Goal: Task Accomplishment & Management: Manage account settings

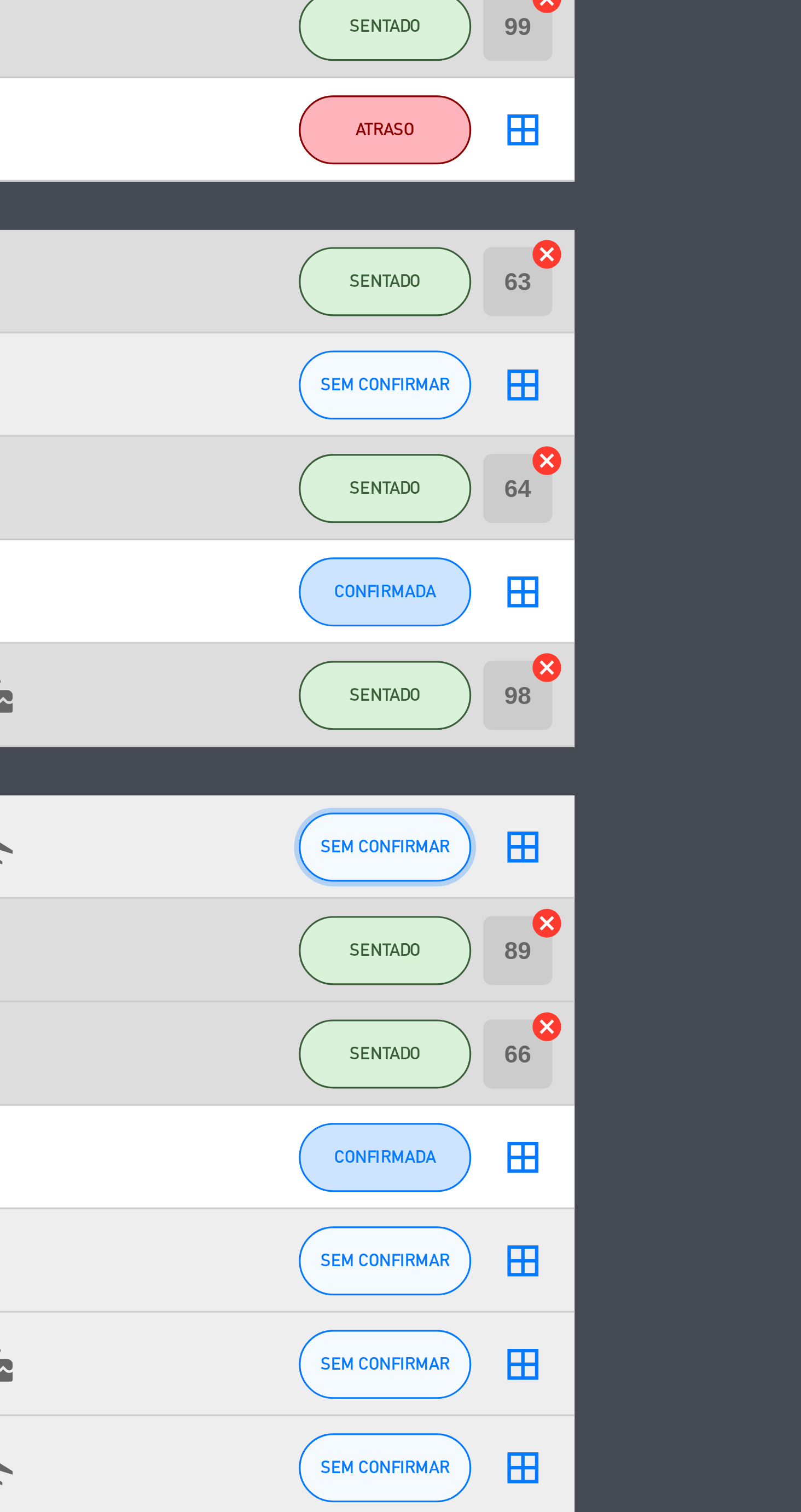
click at [681, 1179] on span "SEM CONFIRMAR" at bounding box center [669, 1177] width 41 height 6
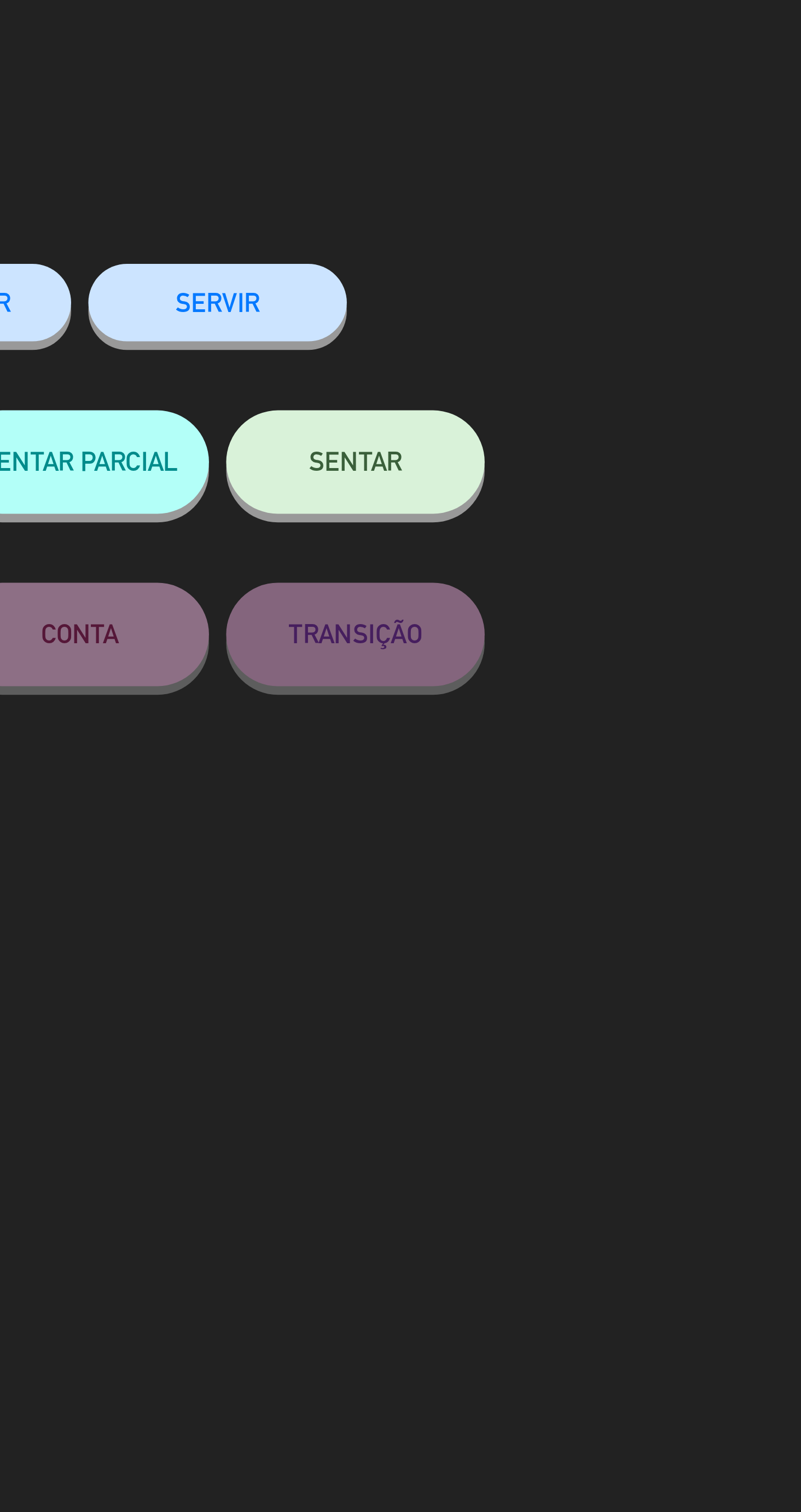
click at [577, 150] on span "SENTAR" at bounding box center [576, 147] width 29 height 9
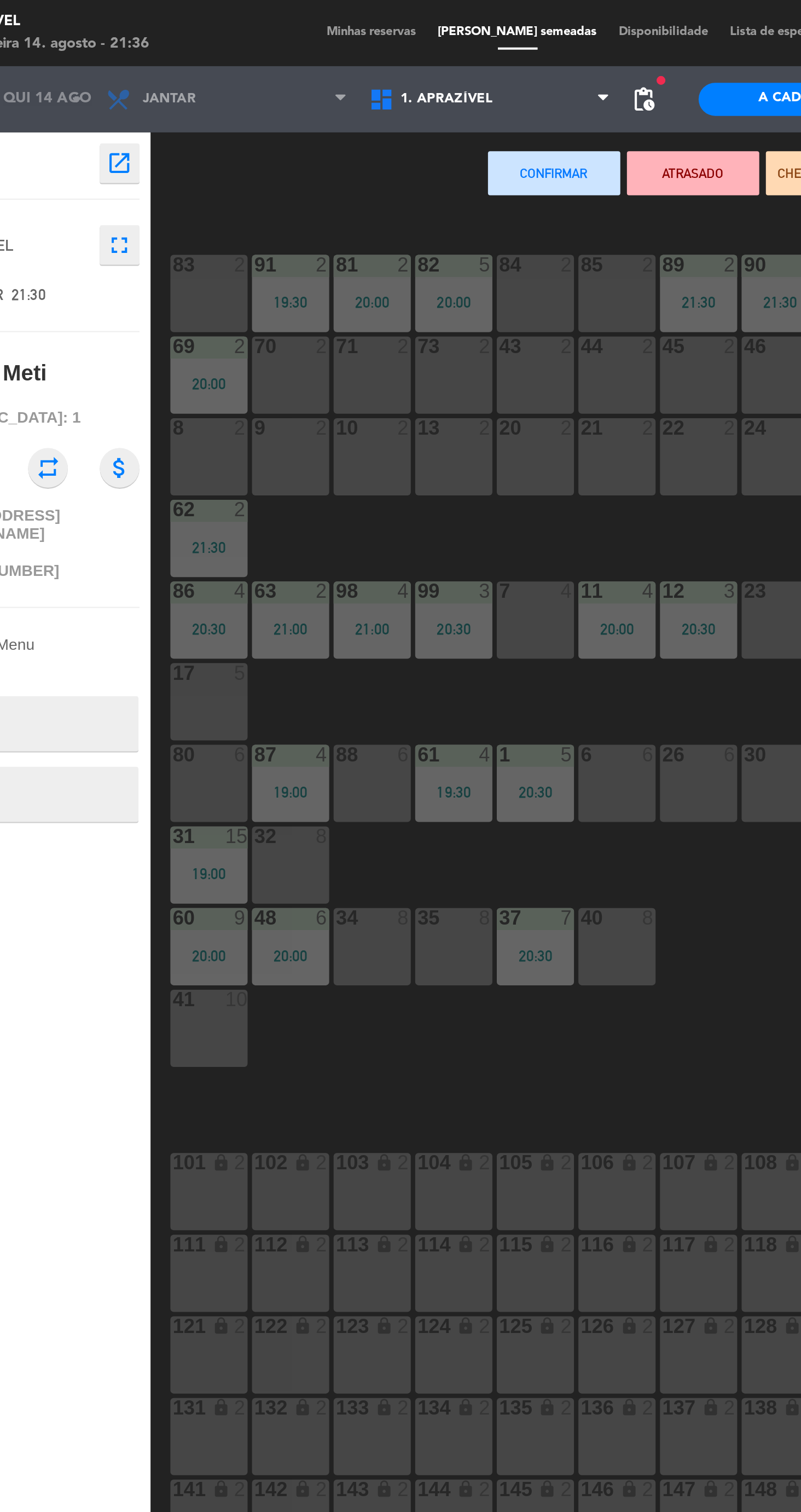
click at [331, 150] on div "84 2" at bounding box center [327, 145] width 38 height 38
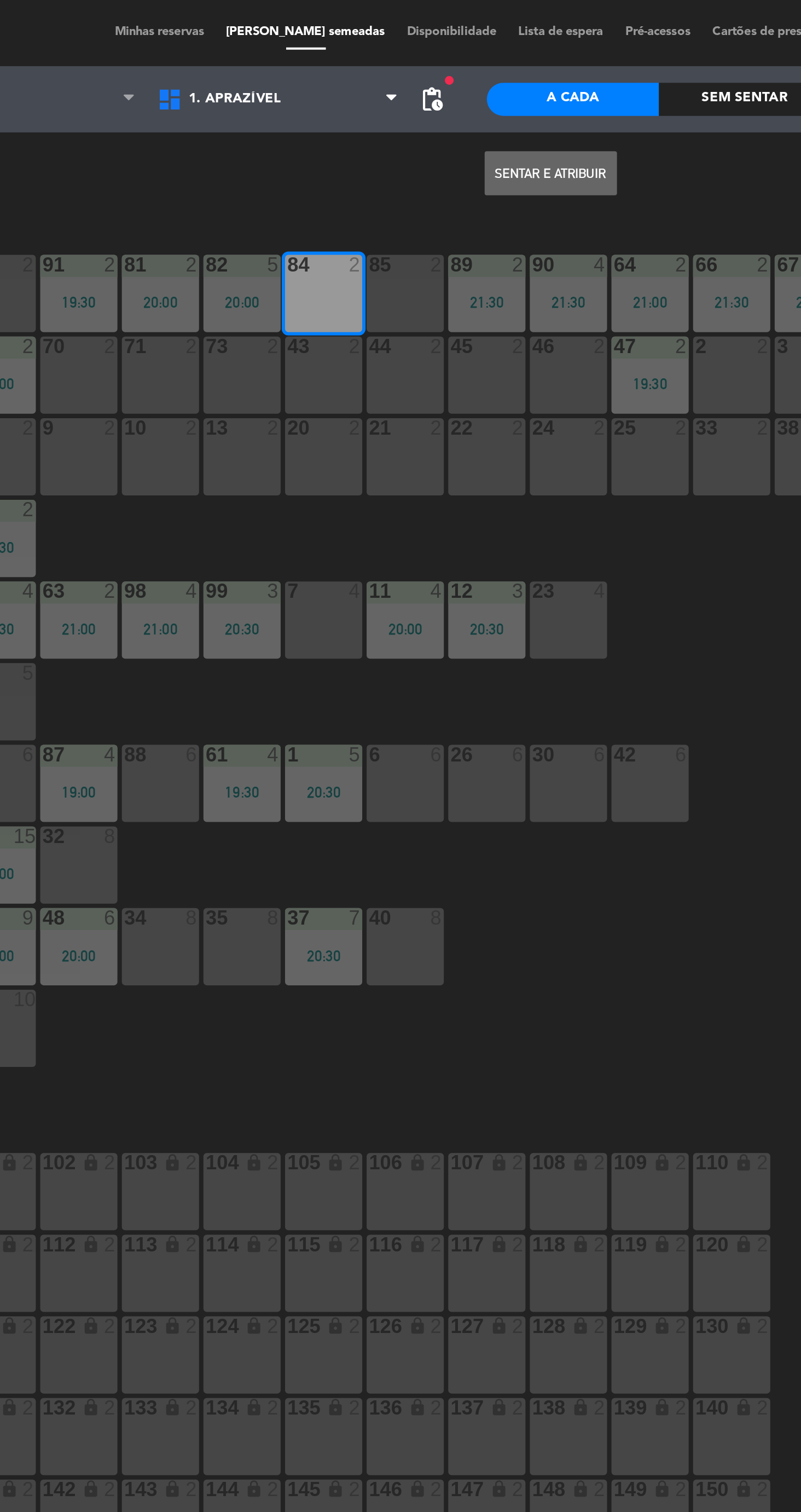
click at [453, 85] on button "Sentar e Atribuir" at bounding box center [441, 86] width 66 height 22
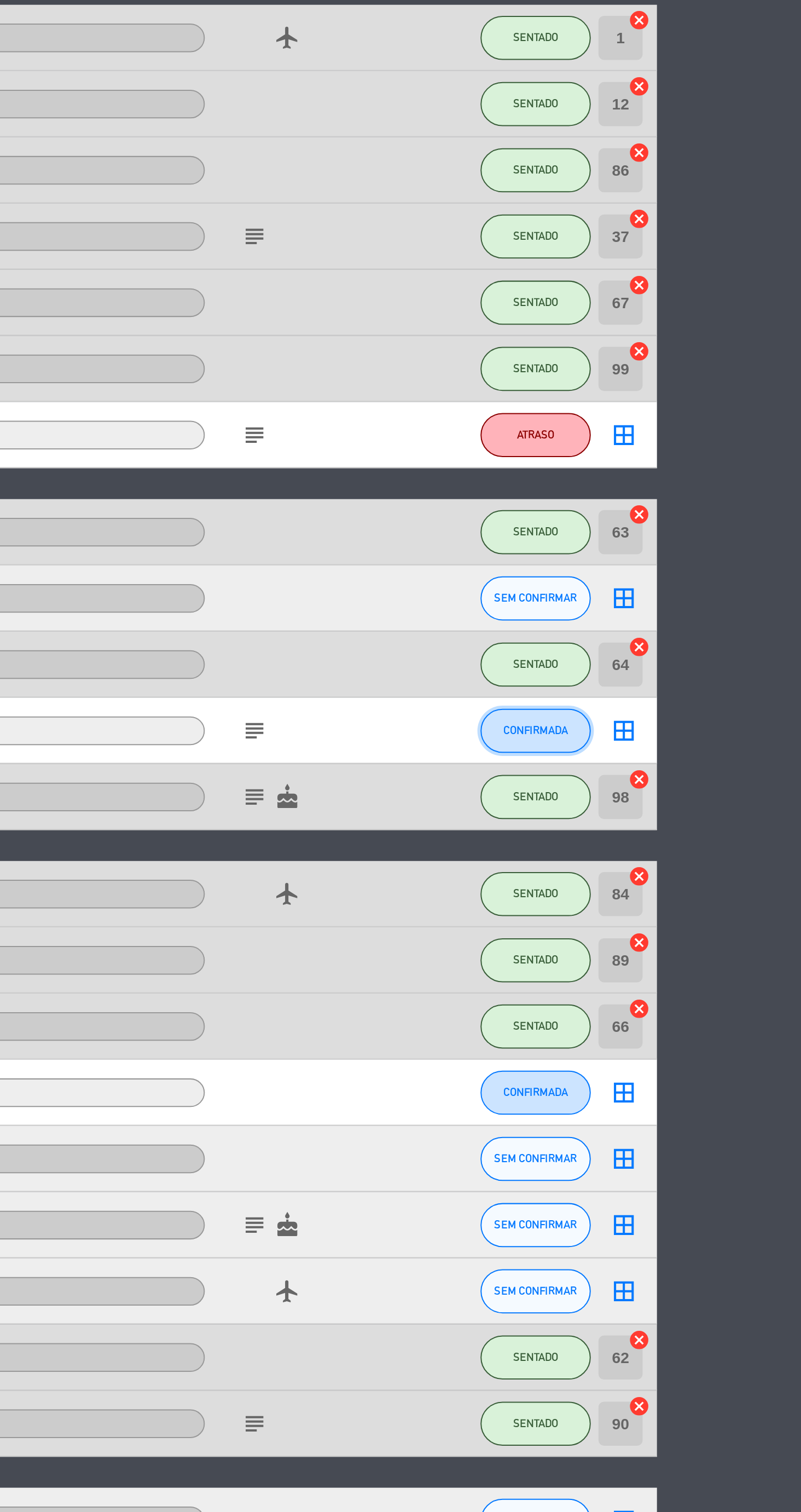
click at [671, 1096] on span "CONFIRMADA" at bounding box center [669, 1096] width 32 height 6
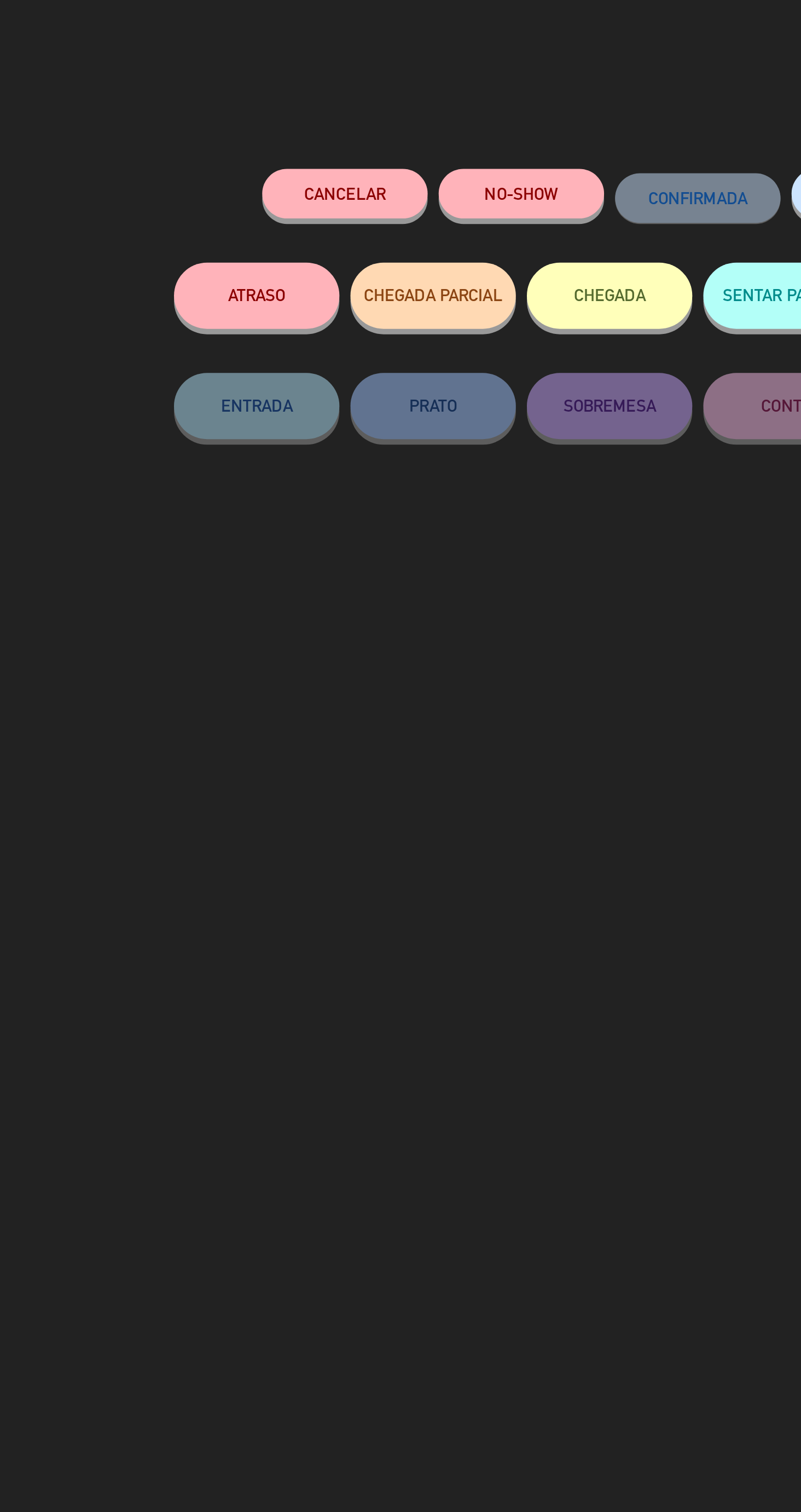
click at [239, 152] on button "ATRASO" at bounding box center [225, 147] width 82 height 33
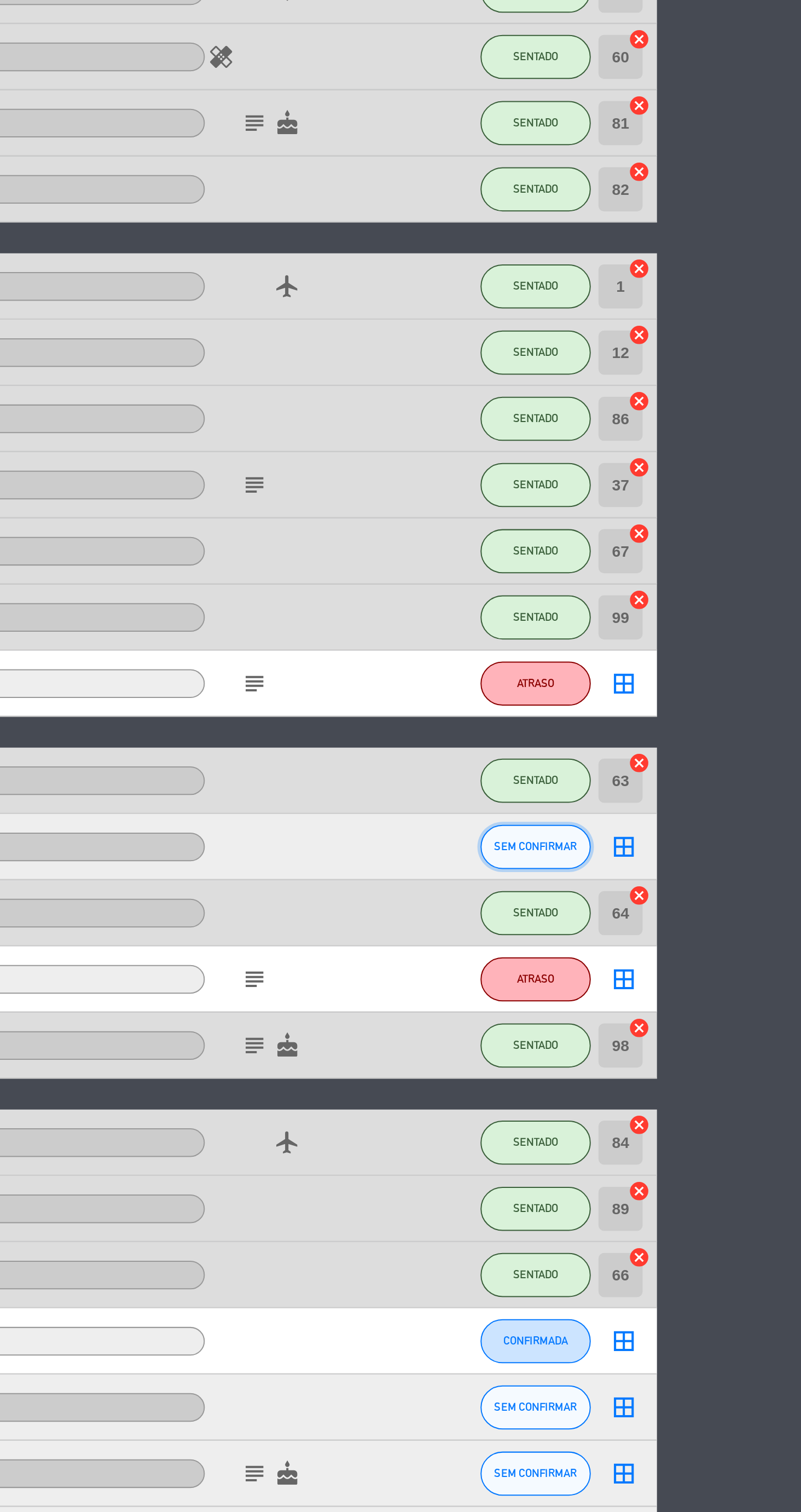
click at [677, 1033] on span "SEM CONFIRMAR" at bounding box center [669, 1031] width 41 height 6
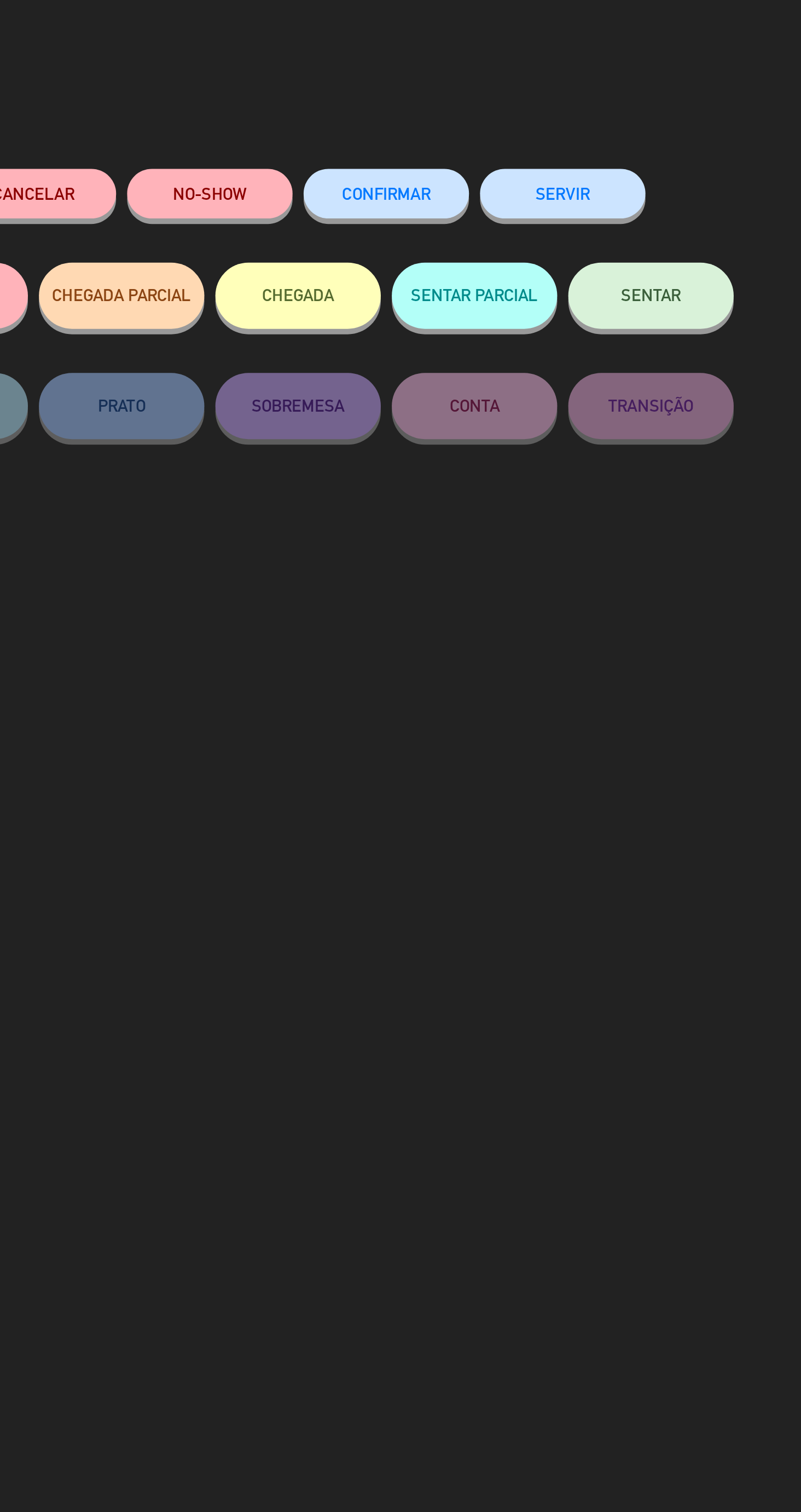
click at [375, 106] on button "NO-SHOW" at bounding box center [357, 96] width 82 height 25
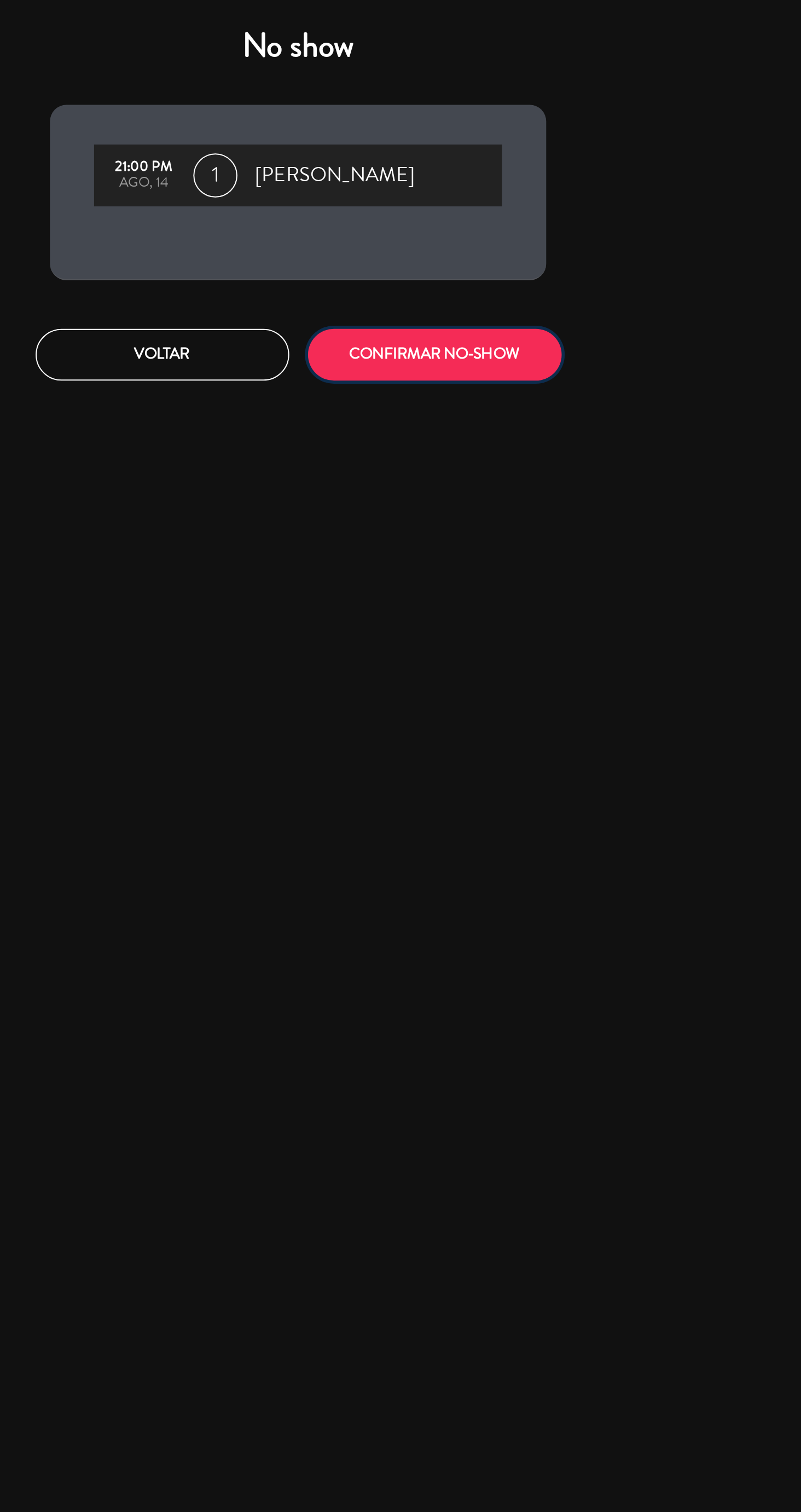
click at [498, 178] on button "CONFIRMAR NO-SHOW" at bounding box center [468, 176] width 126 height 26
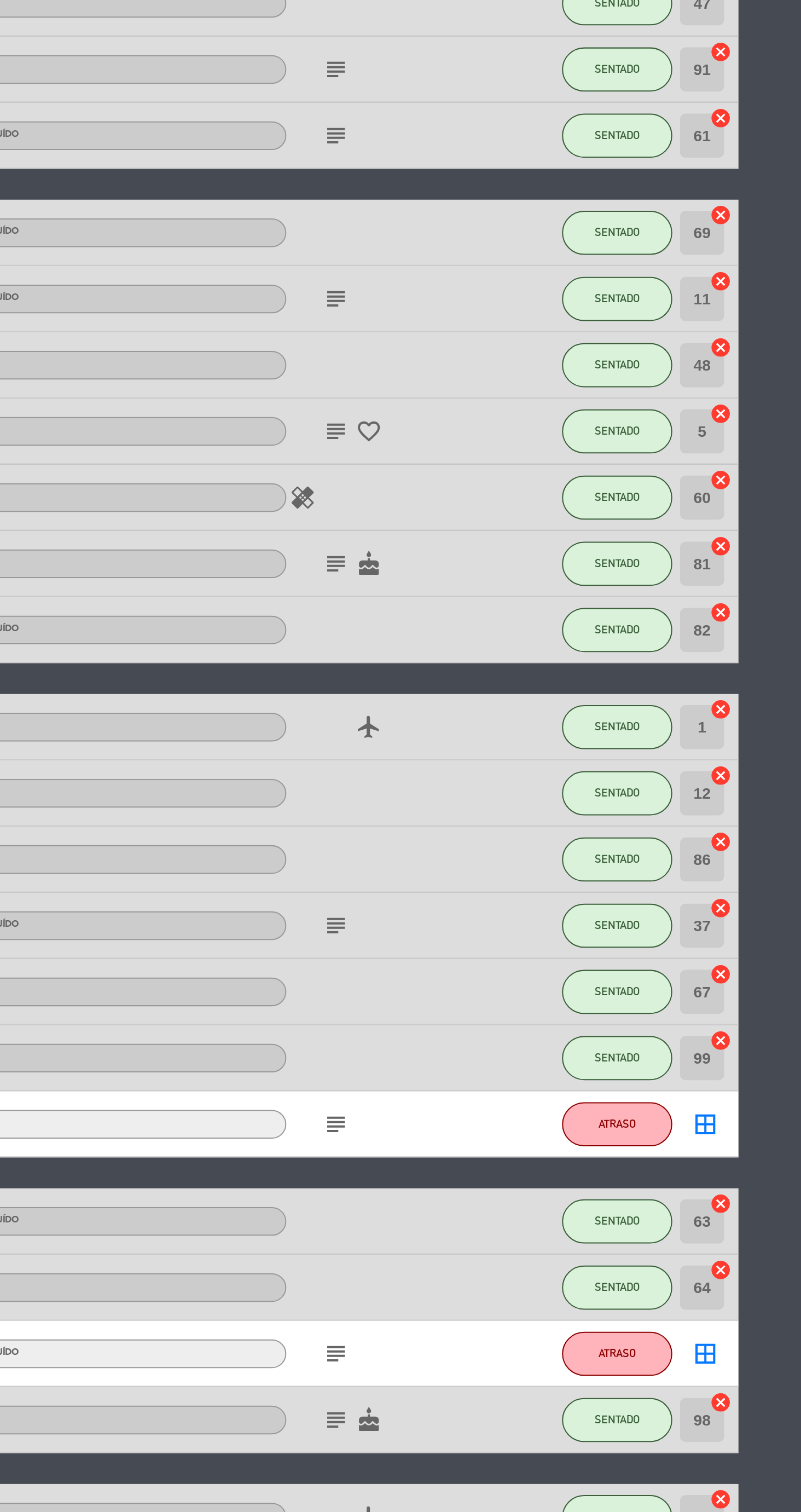
click at [529, 949] on icon "subject" at bounding box center [529, 950] width 13 height 13
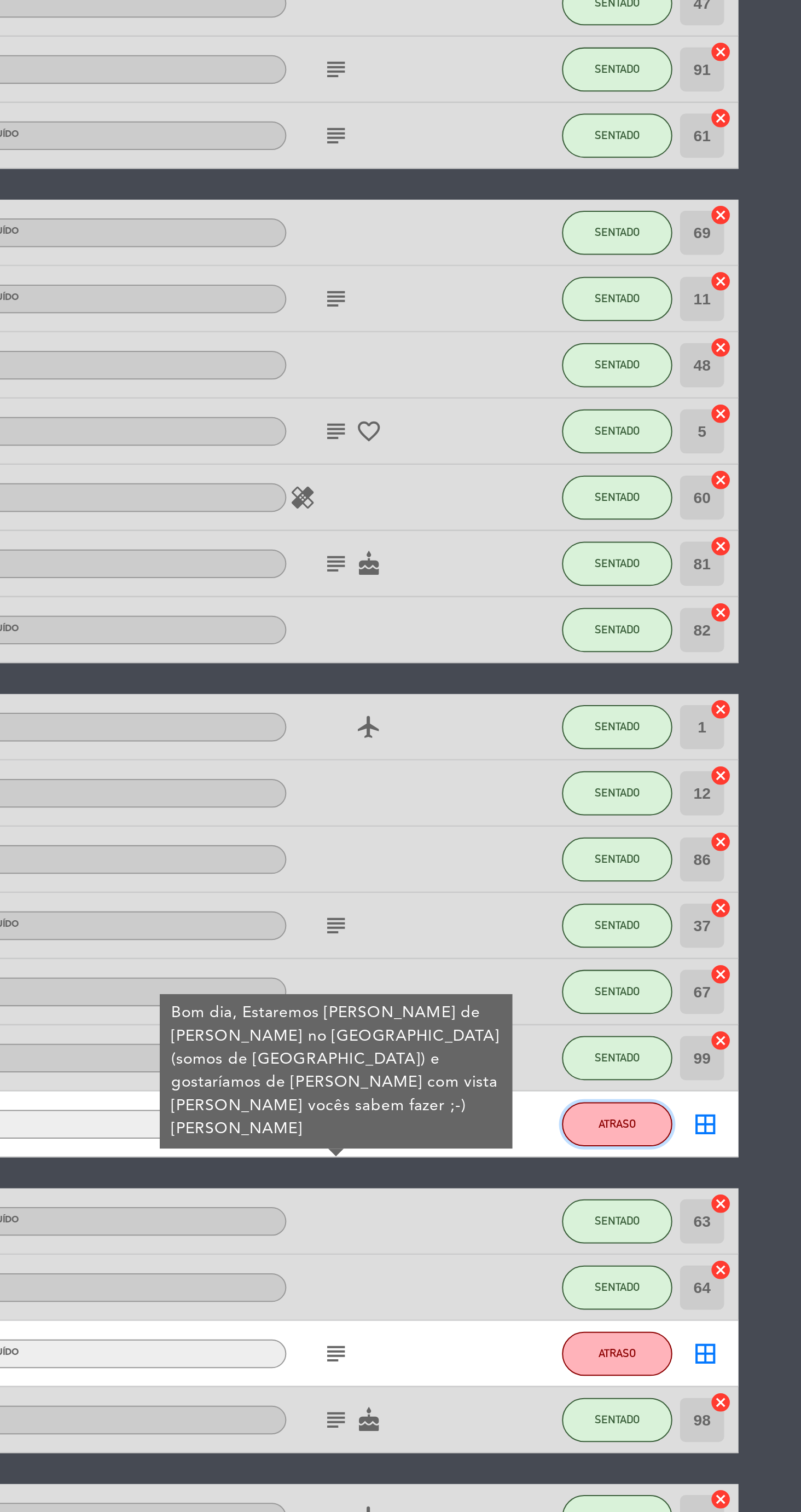
click at [656, 957] on button "ATRASO" at bounding box center [668, 950] width 55 height 22
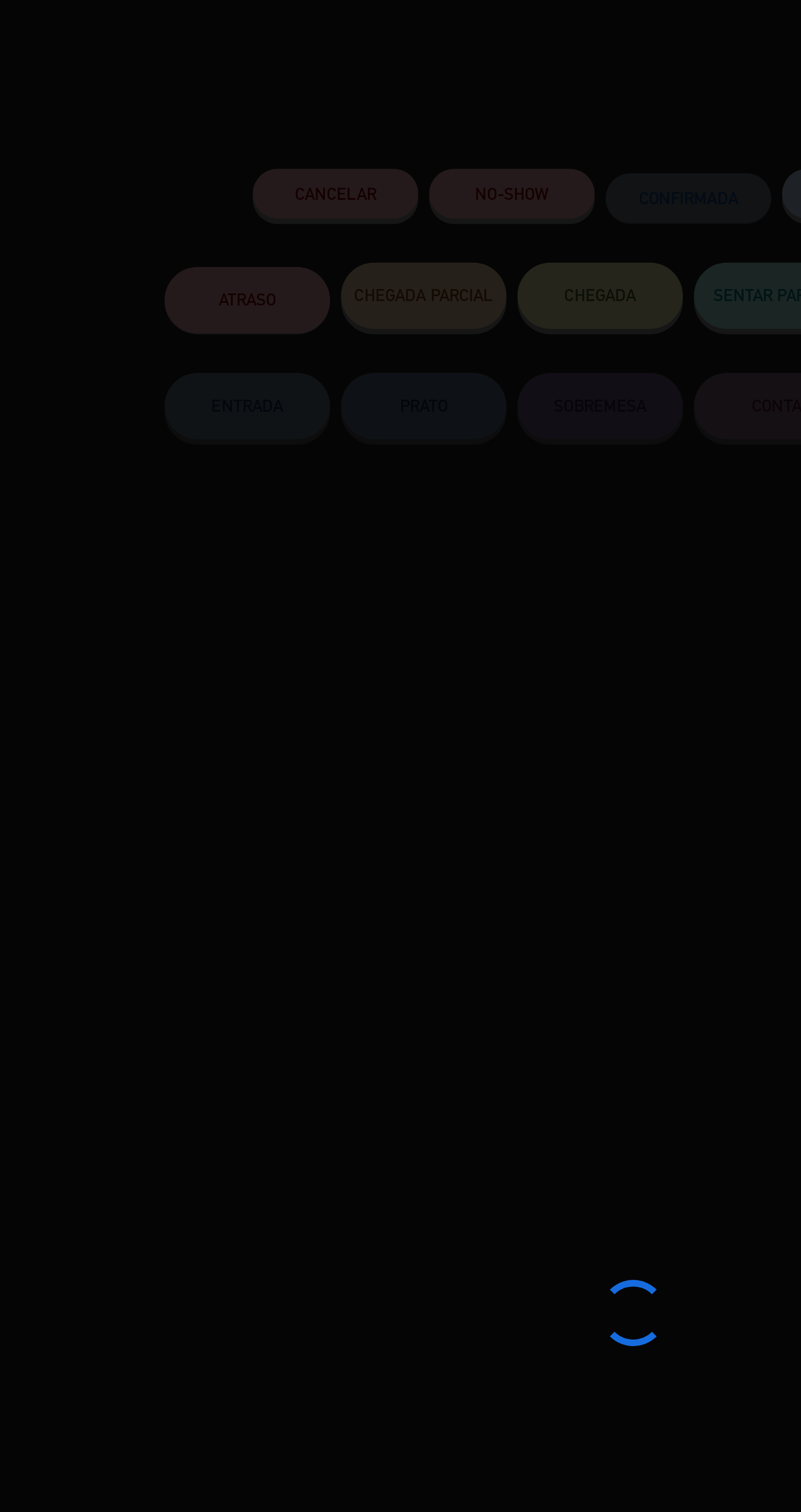
click at [347, 102] on div at bounding box center [400, 756] width 801 height 1512
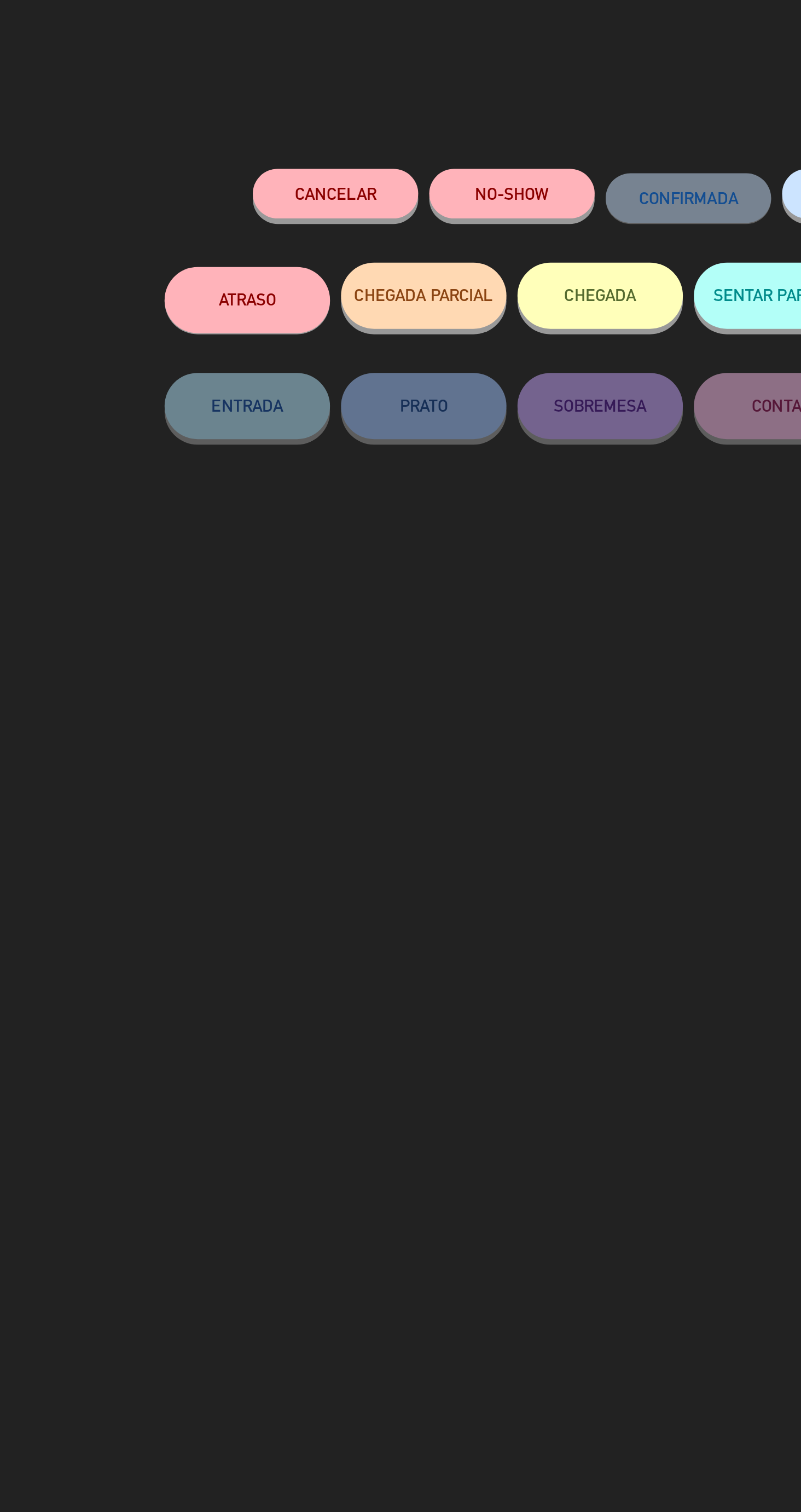
click at [374, 99] on button "NO-SHOW" at bounding box center [357, 96] width 82 height 25
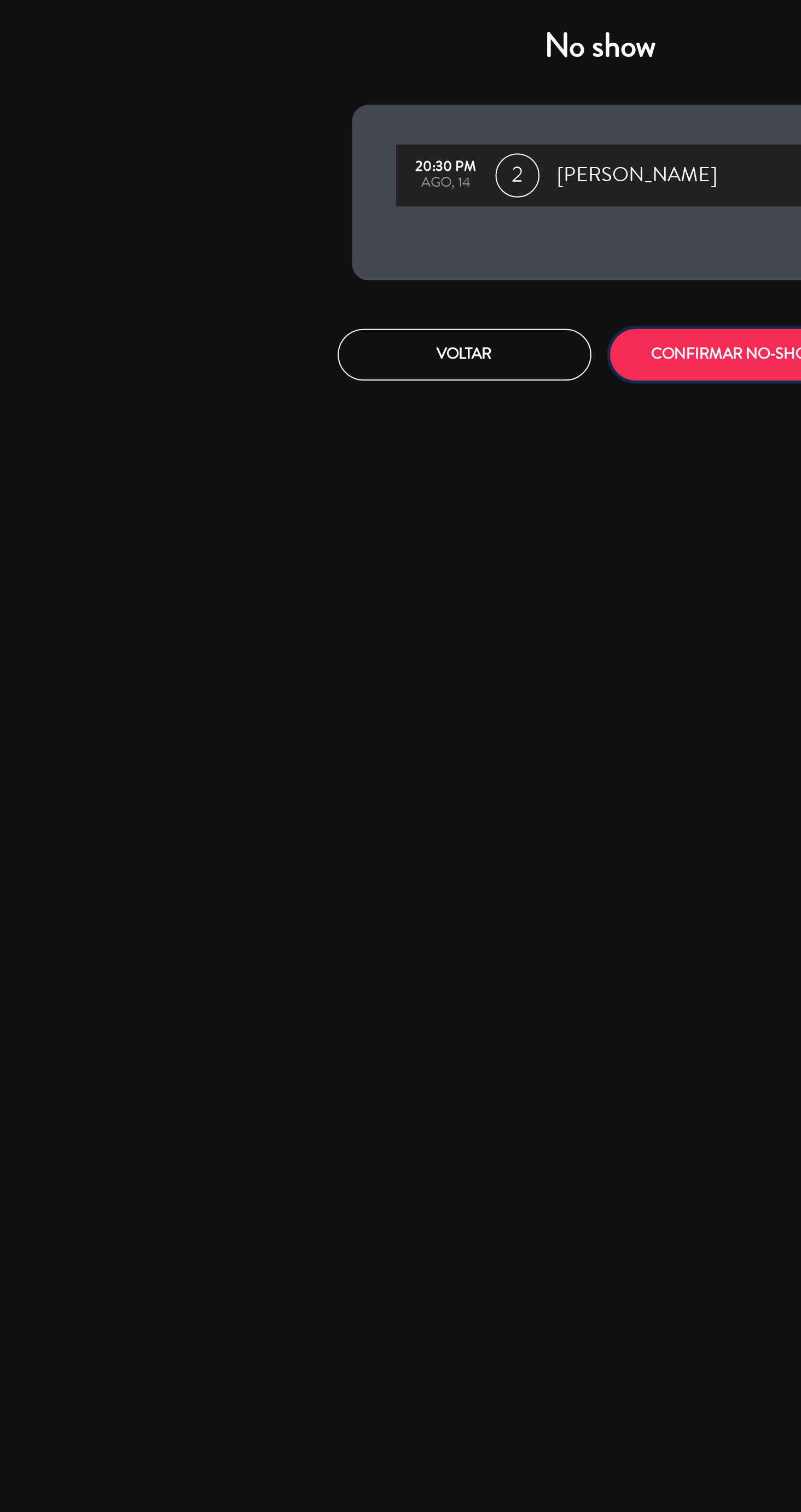
click at [442, 180] on button "CONFIRMAR NO-SHOW" at bounding box center [468, 176] width 126 height 26
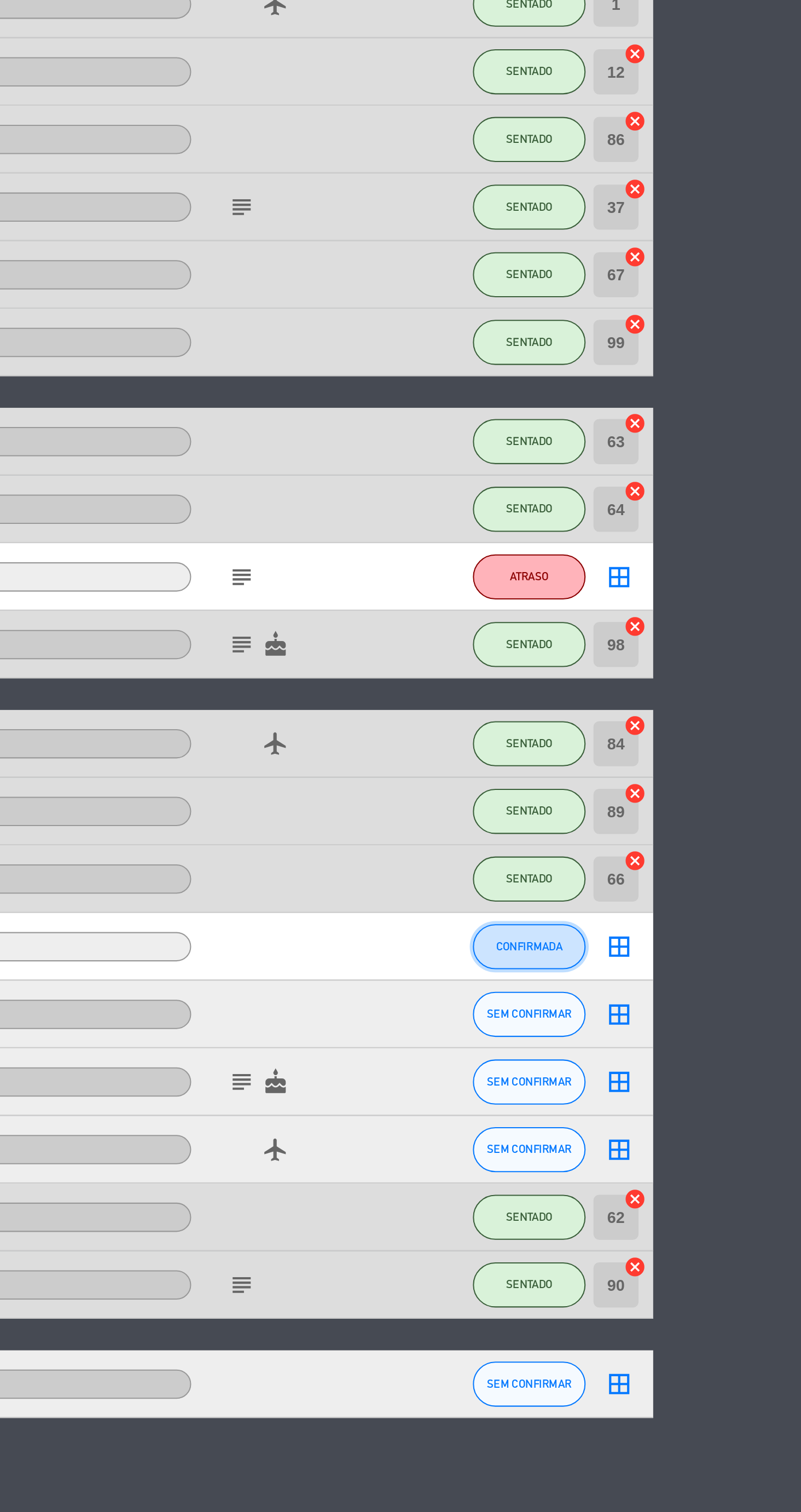
click at [667, 1217] on button "CONFIRMADA" at bounding box center [668, 1210] width 55 height 22
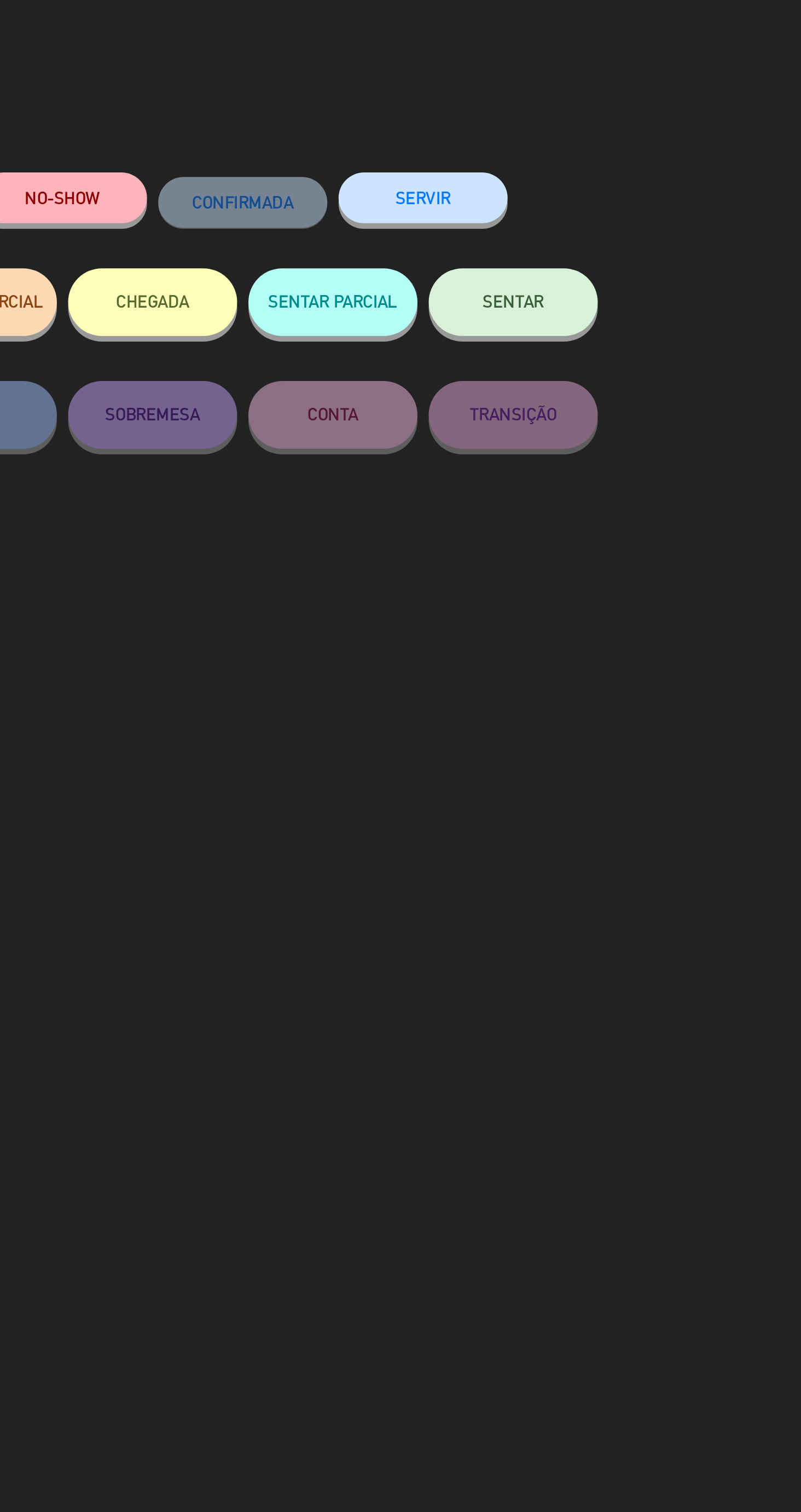
click at [586, 160] on button "SENTAR" at bounding box center [576, 147] width 82 height 33
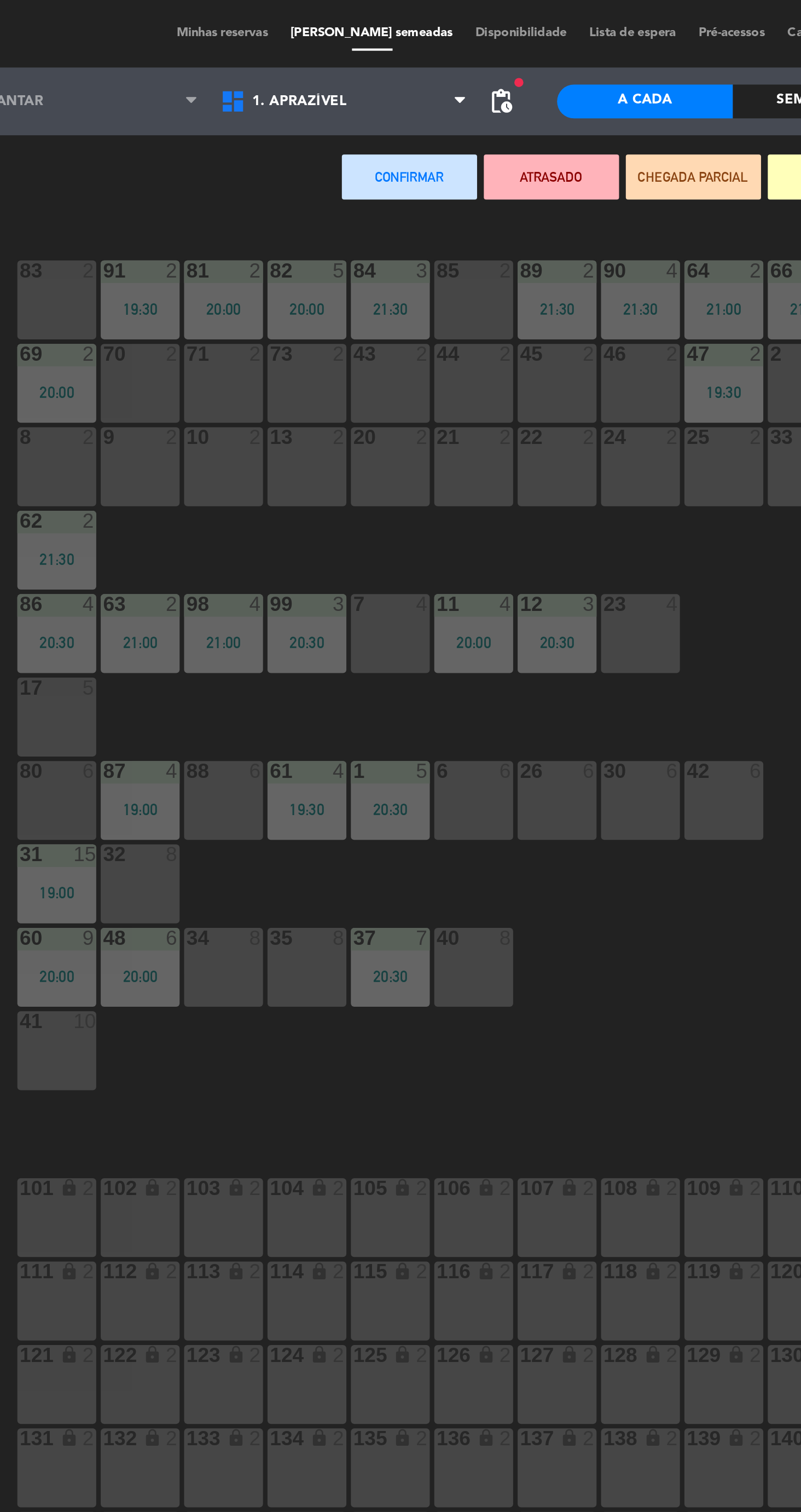
click at [165, 413] on div at bounding box center [165, 415] width 18 height 10
click at [170, 386] on div "80 6" at bounding box center [165, 389] width 38 height 38
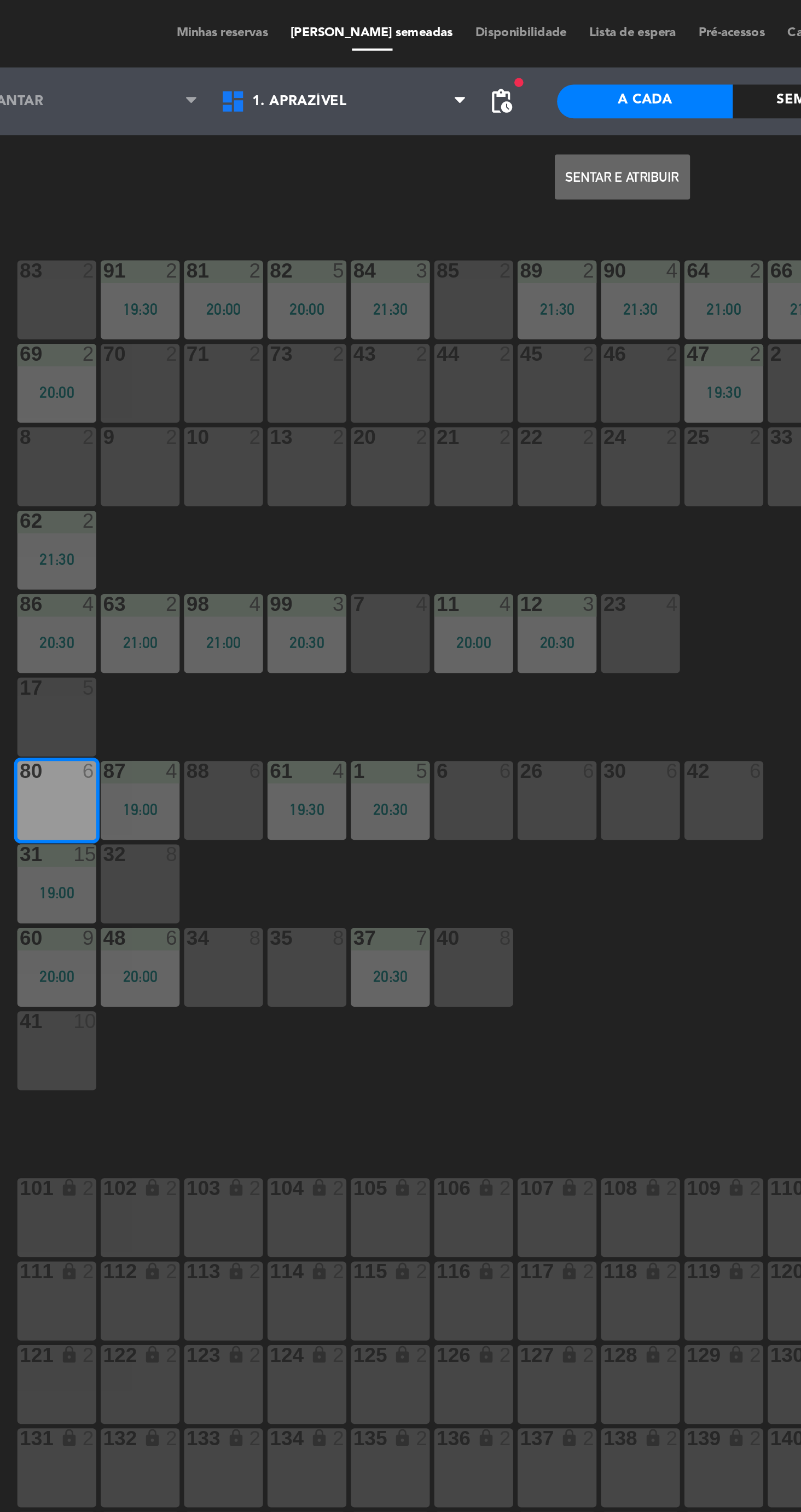
click at [457, 89] on button "Sentar e Atribuir" at bounding box center [441, 86] width 66 height 22
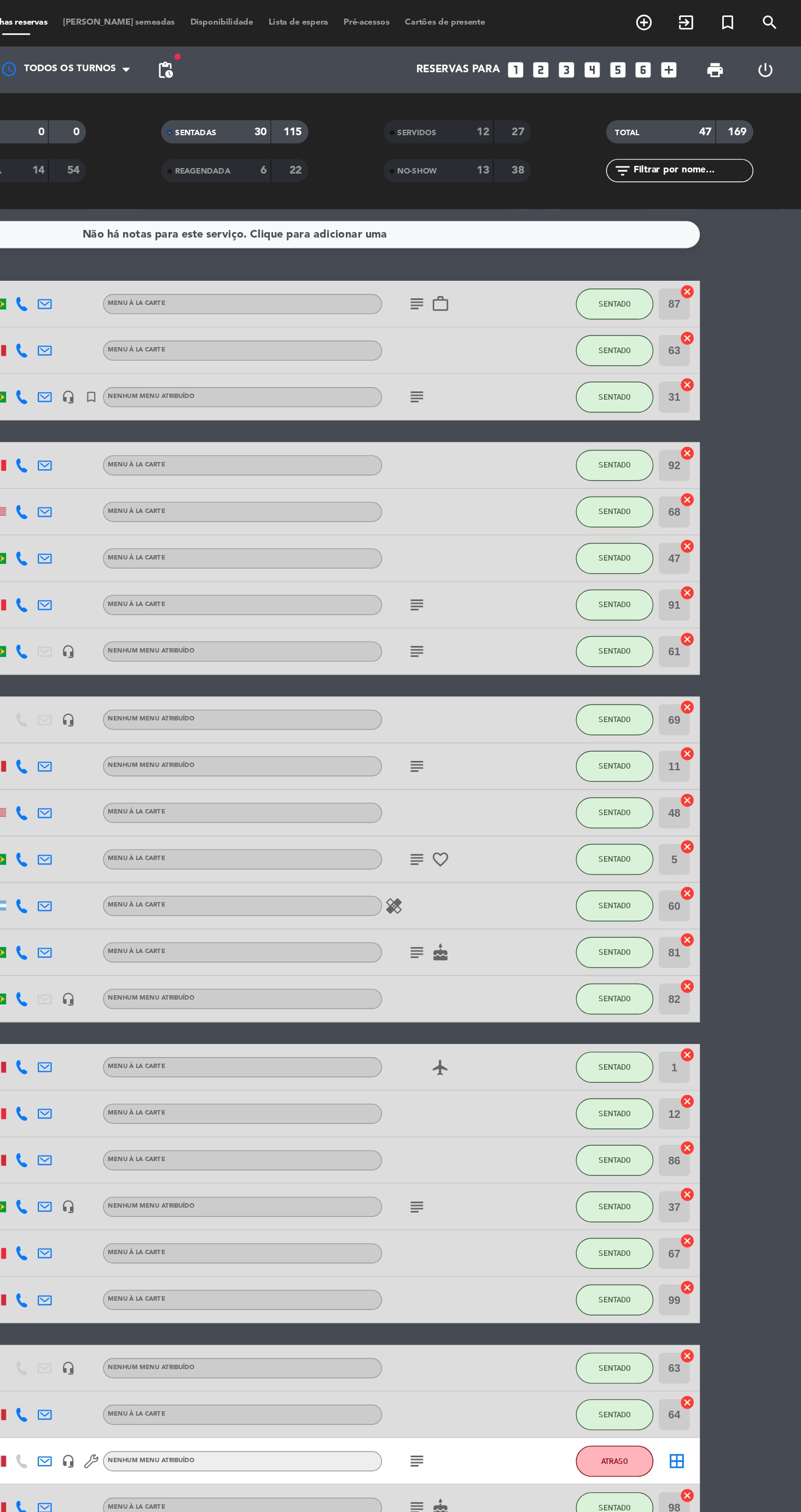
click at [575, 120] on strong "13" at bounding box center [576, 120] width 9 height 8
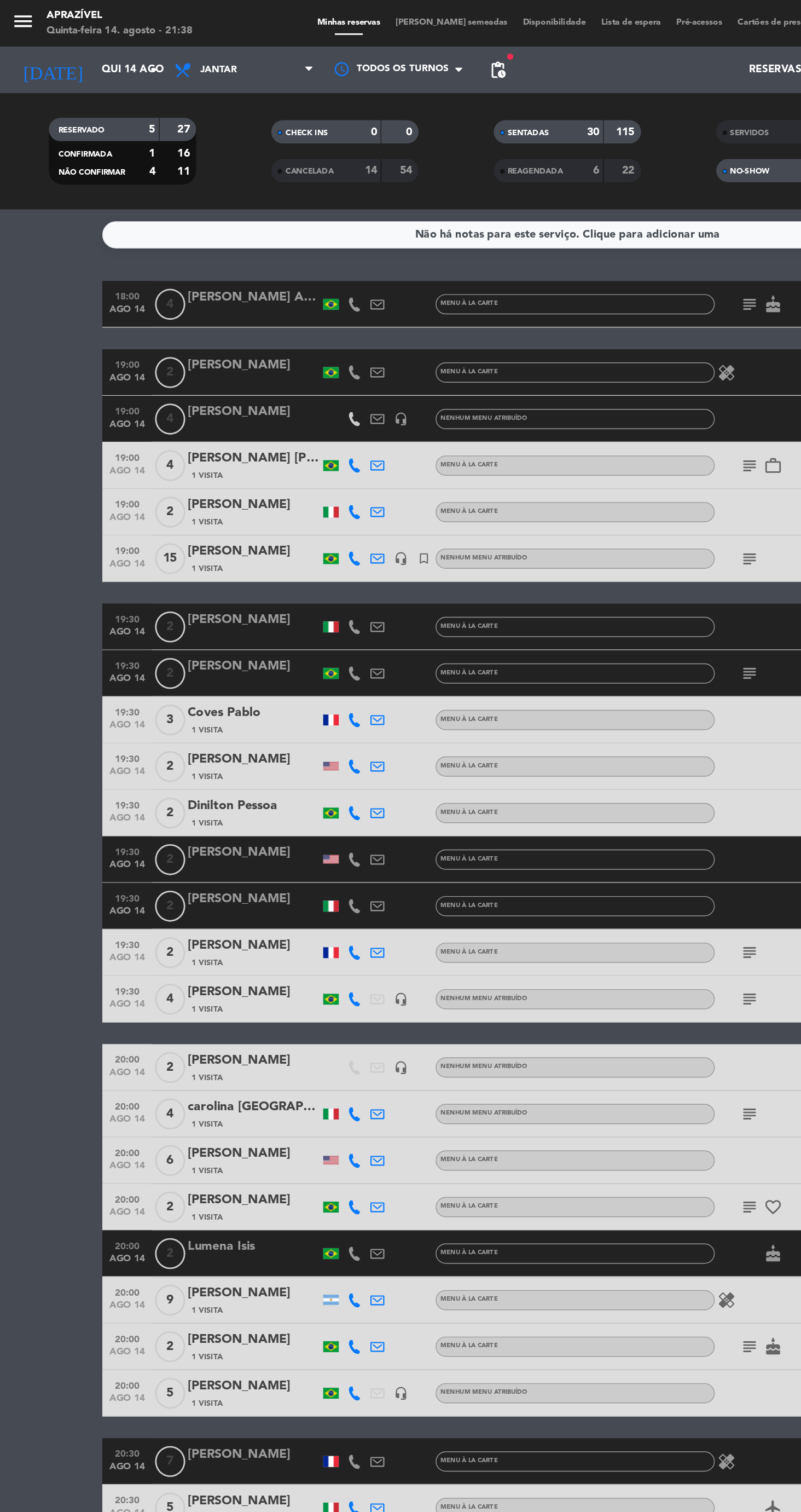
scroll to position [315, 0]
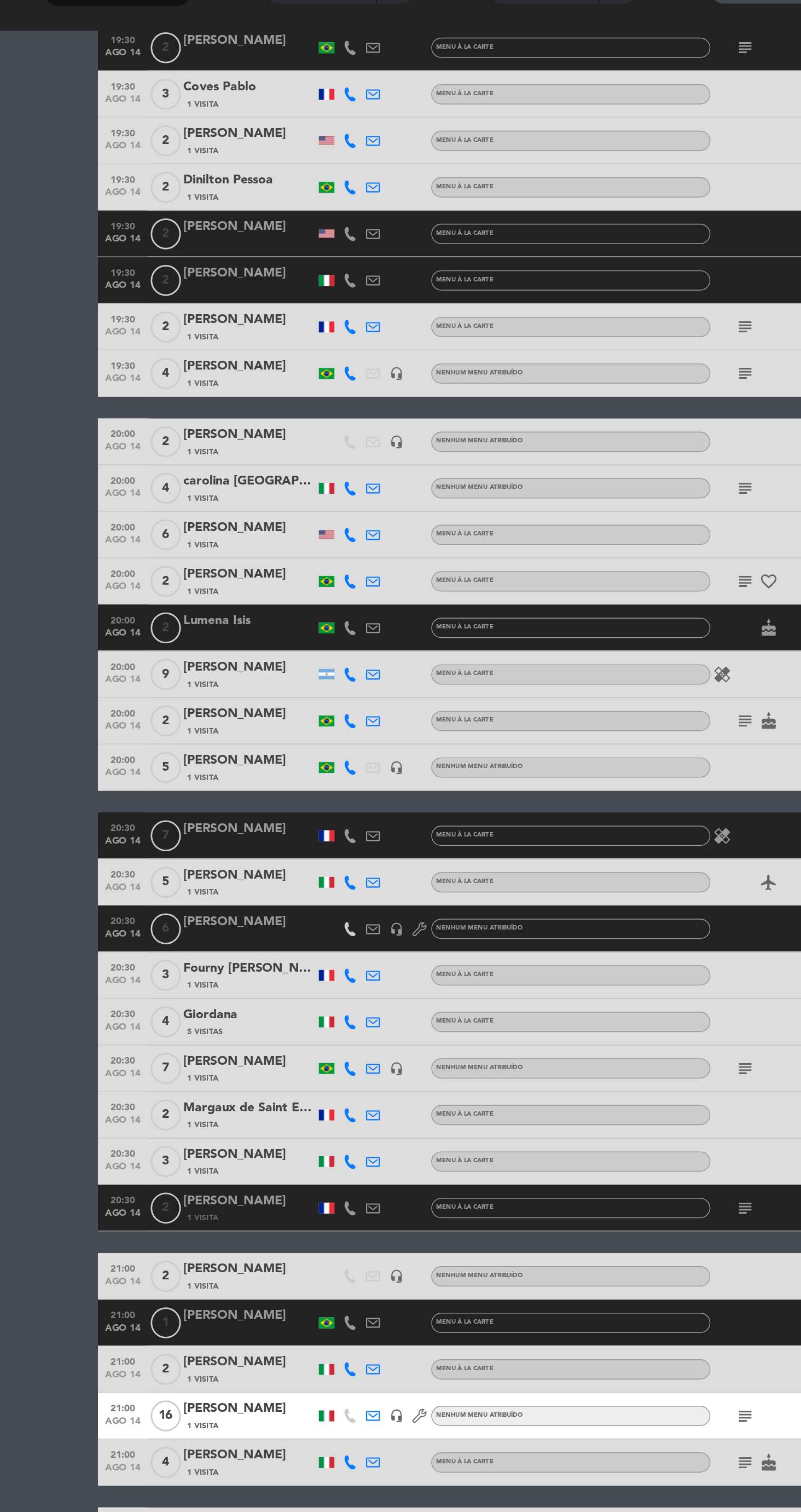
click at [183, 973] on div "[PERSON_NAME]" at bounding box center [179, 974] width 93 height 14
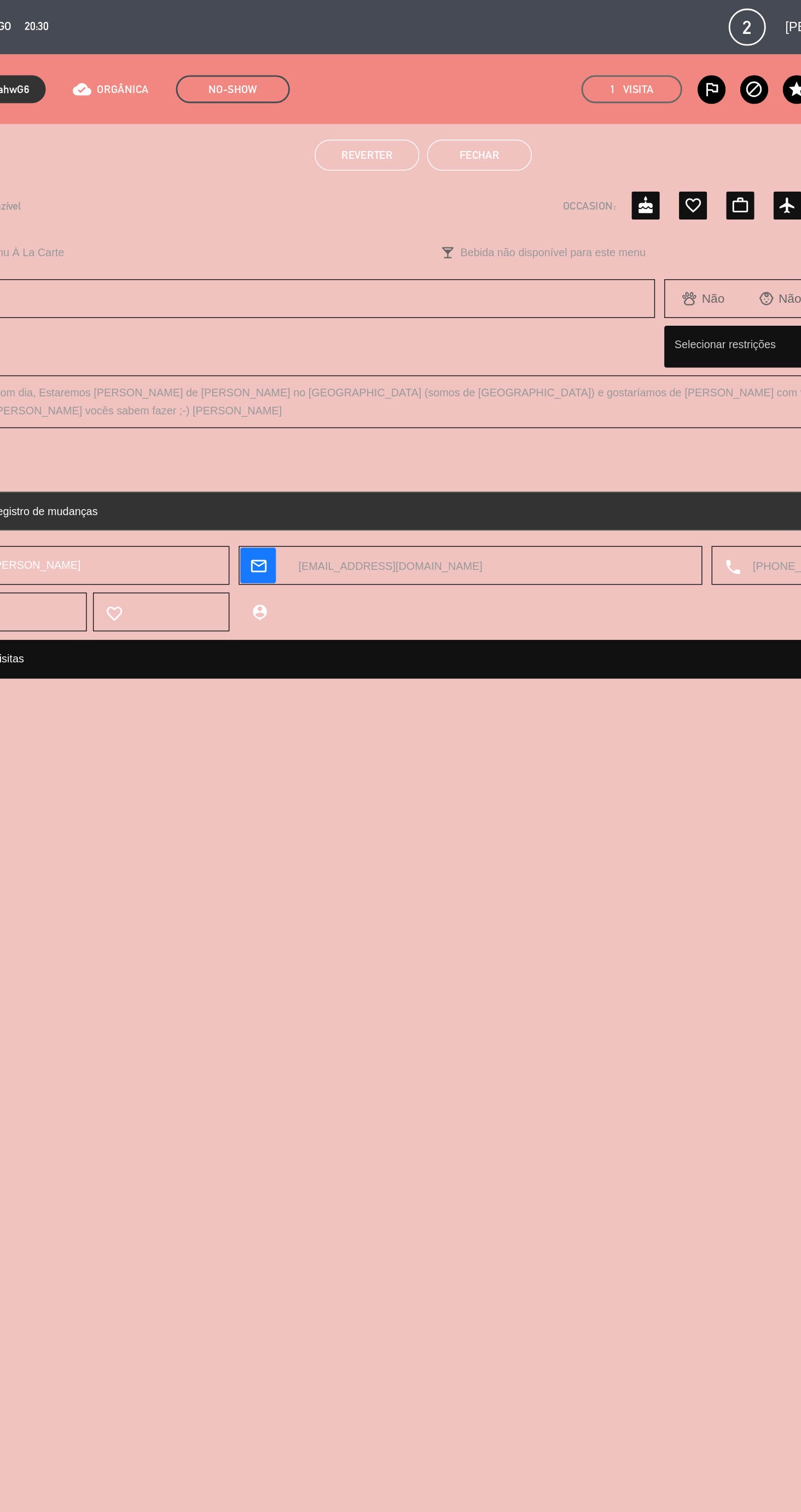
click at [366, 114] on button "Reverter" at bounding box center [361, 109] width 74 height 22
